Goal: Information Seeking & Learning: Check status

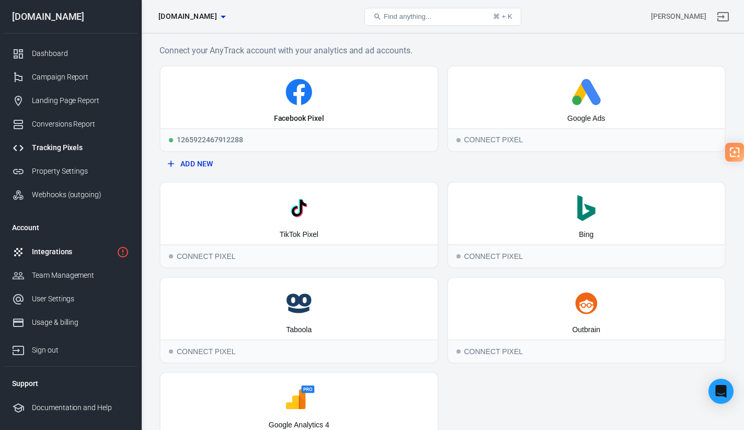
click at [76, 246] on div "Integrations" at bounding box center [72, 251] width 81 height 11
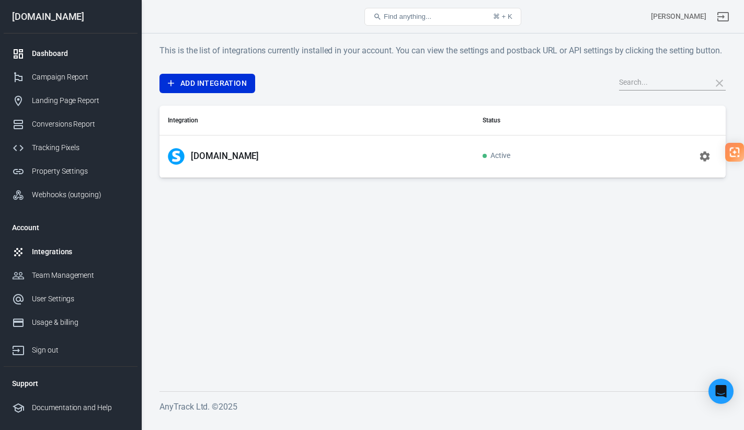
click at [60, 56] on div "Dashboard" at bounding box center [80, 53] width 97 height 11
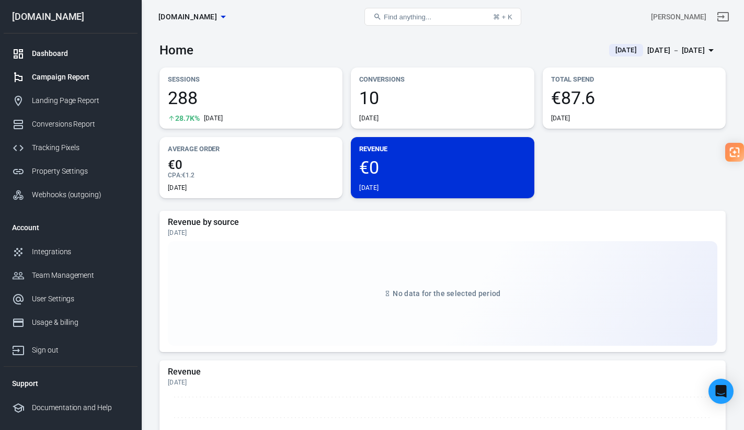
click at [65, 77] on div "Campaign Report" at bounding box center [80, 77] width 97 height 11
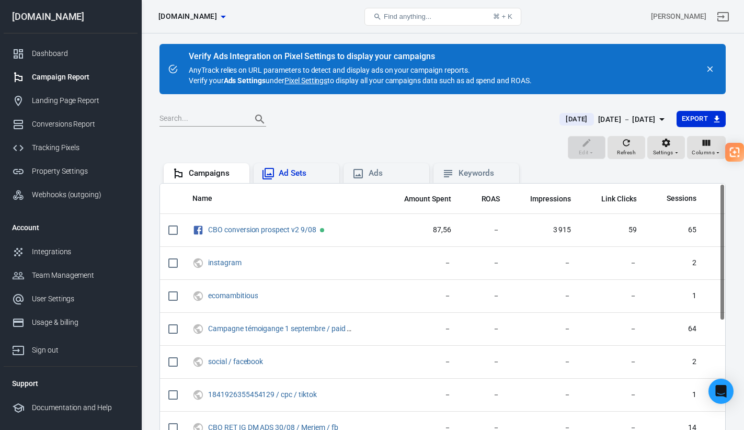
click at [299, 175] on div "Ad Sets" at bounding box center [305, 173] width 52 height 11
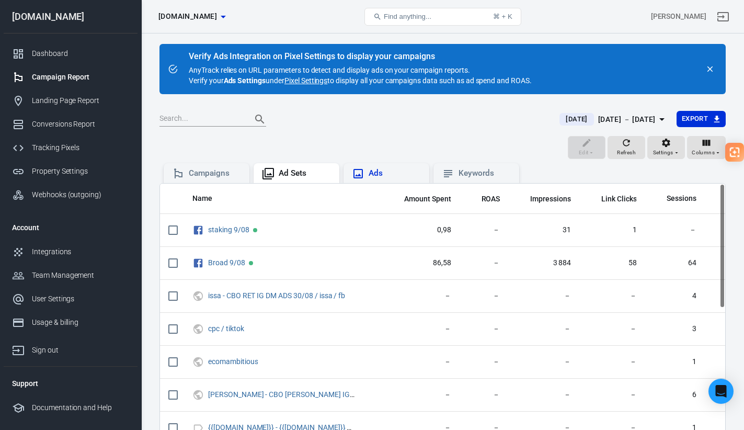
click at [384, 174] on div "Ads" at bounding box center [395, 173] width 52 height 11
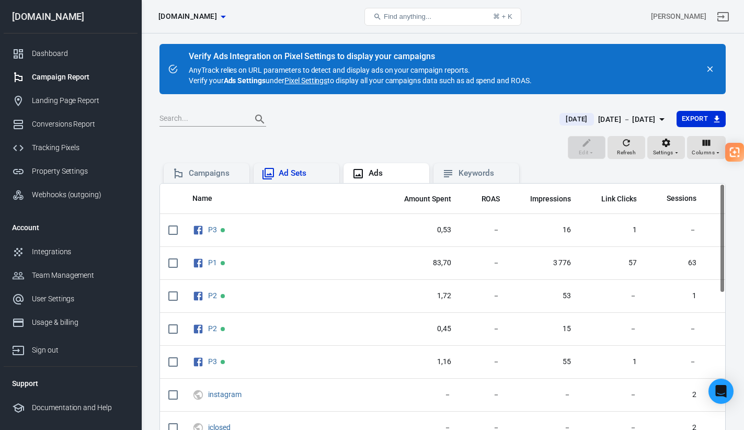
click at [304, 176] on div "Ad Sets" at bounding box center [305, 173] width 52 height 11
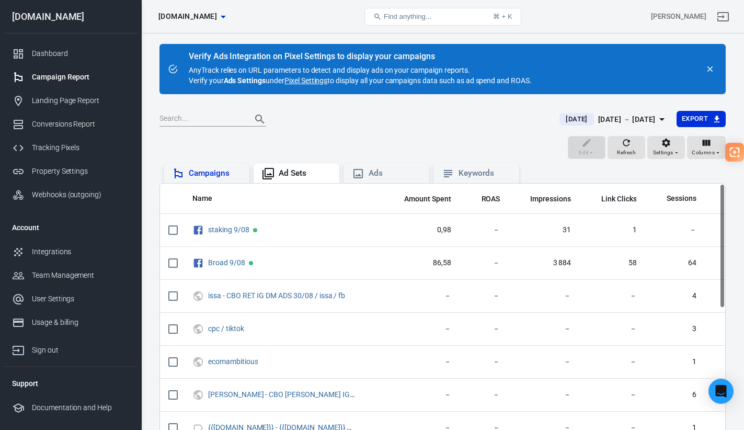
click at [226, 171] on div "Campaigns" at bounding box center [215, 173] width 52 height 11
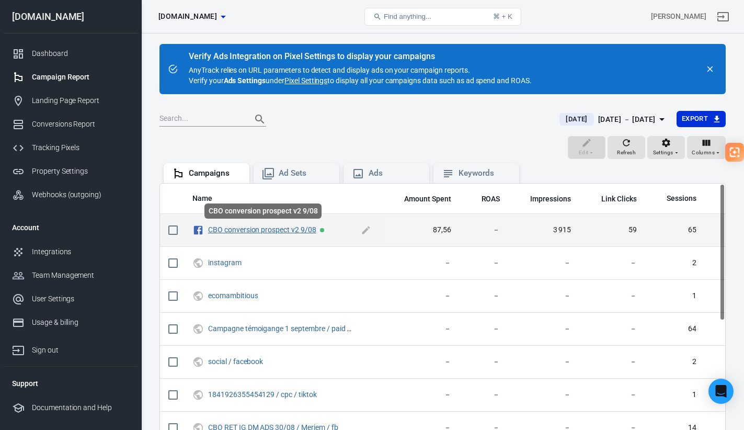
click at [273, 230] on link "CBO conversion prospect v2 9/08" at bounding box center [262, 229] width 108 height 8
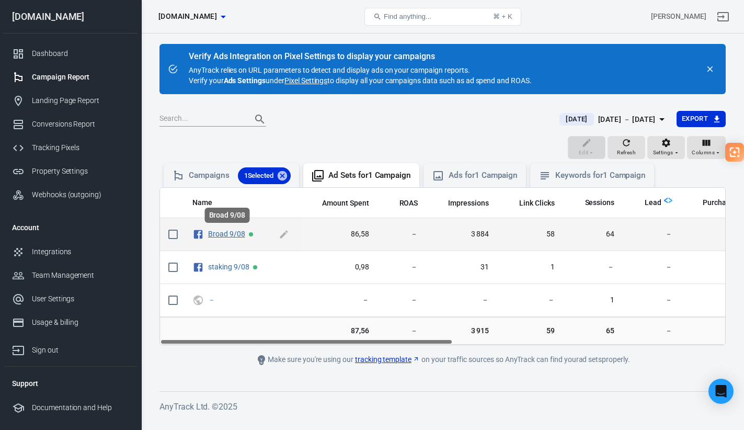
click at [232, 234] on link "Broad 9/08" at bounding box center [226, 234] width 37 height 8
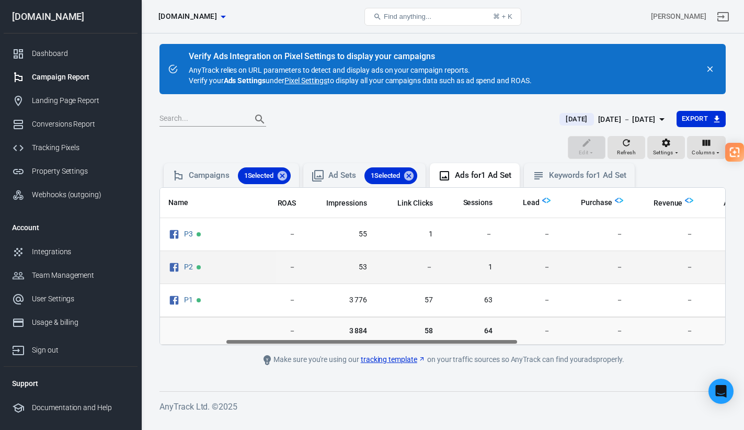
scroll to position [0, 127]
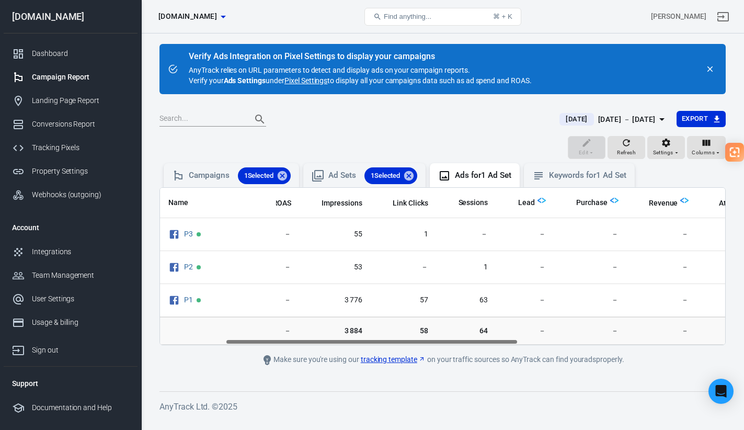
click at [540, 200] on img "scrollable content" at bounding box center [541, 200] width 8 height 8
click at [664, 141] on icon "button" at bounding box center [666, 143] width 8 height 8
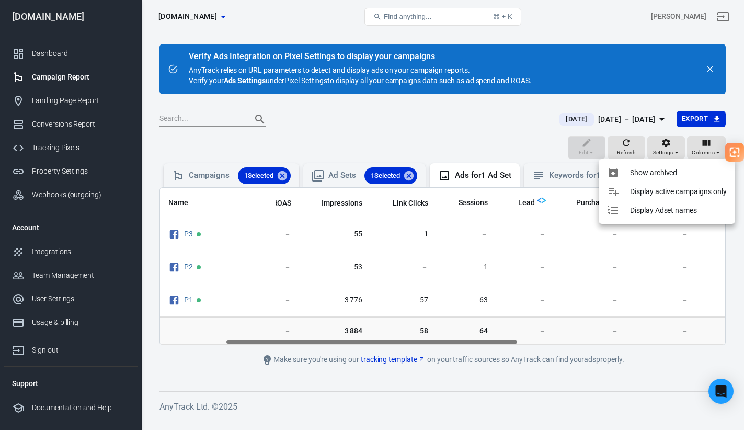
click at [664, 141] on div at bounding box center [372, 215] width 744 height 430
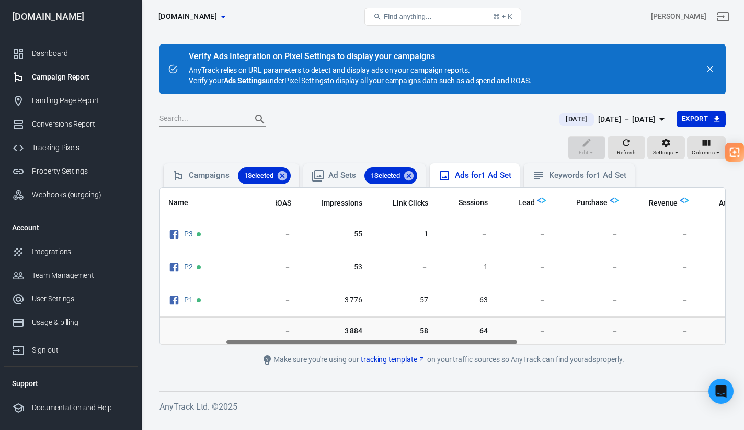
click at [508, 171] on div "Ads for 1 Ad Set" at bounding box center [483, 175] width 56 height 11
click at [585, 184] on div "Keywords for 1 Ad Set" at bounding box center [579, 175] width 111 height 24
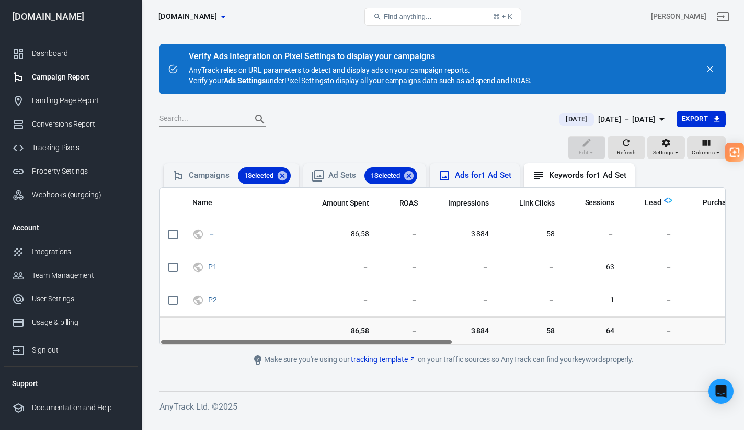
click at [498, 171] on div "Ads for 1 Ad Set" at bounding box center [483, 175] width 56 height 11
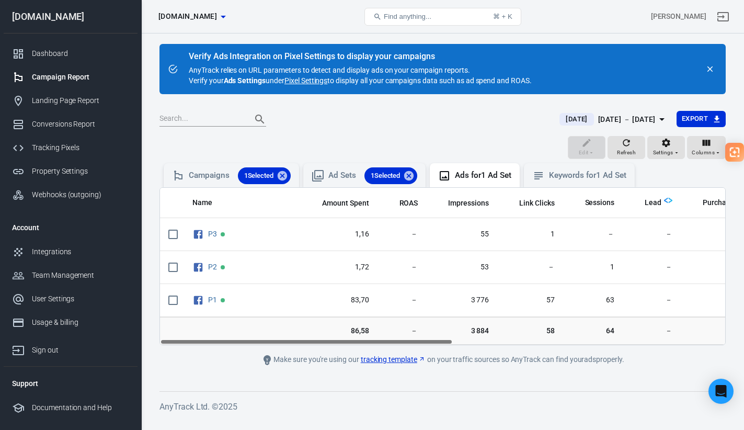
click at [307, 78] on link "Pixel Settings" at bounding box center [305, 80] width 43 height 10
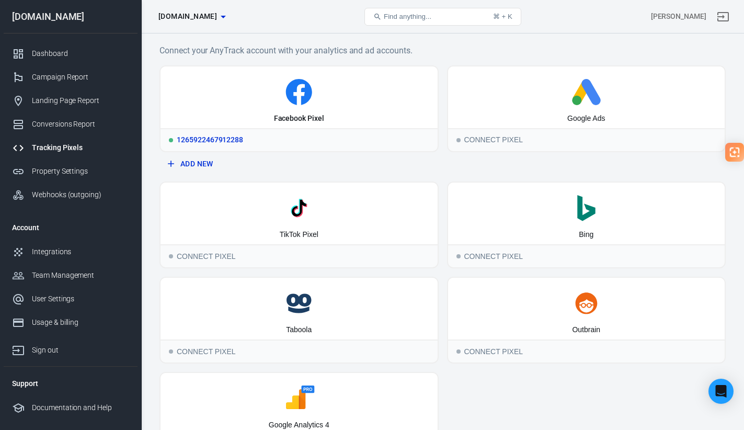
click at [336, 96] on icon at bounding box center [299, 92] width 269 height 26
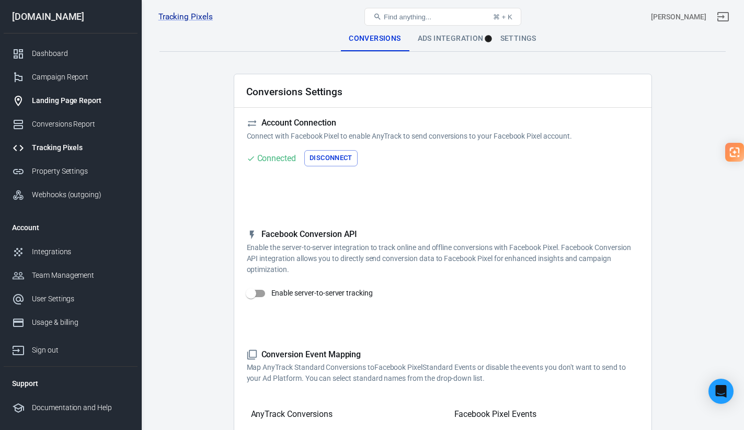
click at [82, 98] on div "Landing Page Report" at bounding box center [80, 100] width 97 height 11
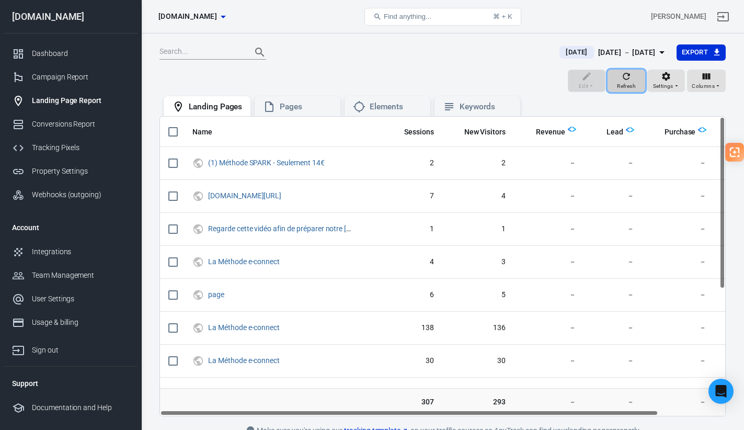
click at [635, 82] on span "Refresh" at bounding box center [626, 86] width 19 height 9
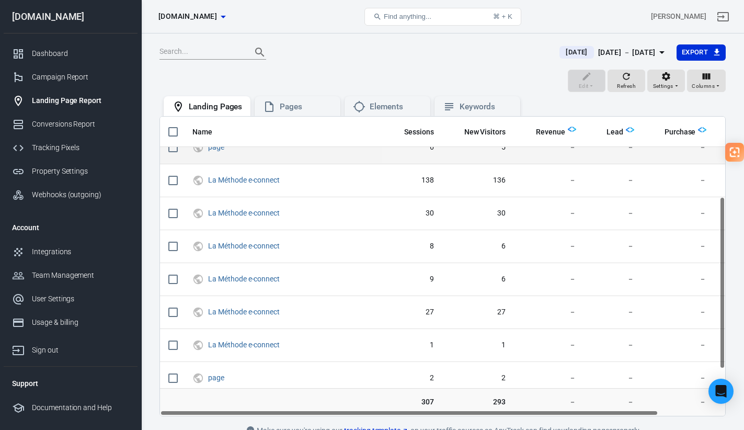
scroll to position [220, 0]
